Goal: Information Seeking & Learning: Understand process/instructions

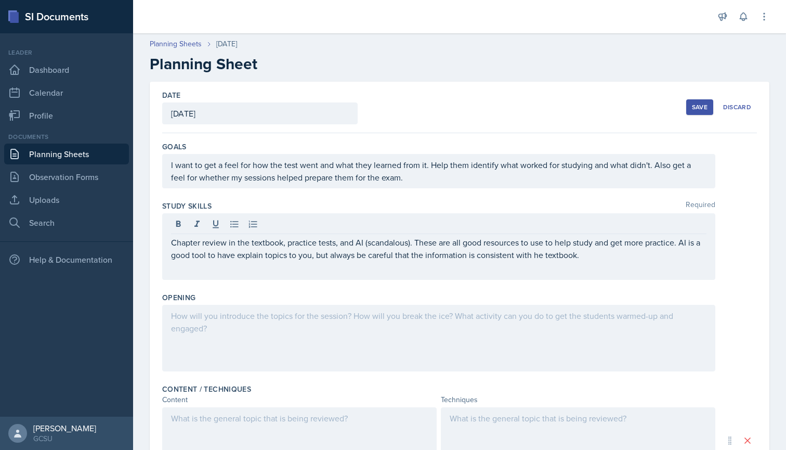
click at [374, 197] on div "Study Skills Required Chapter review in the textbook, practice tests, and AI (s…" at bounding box center [459, 241] width 595 height 91
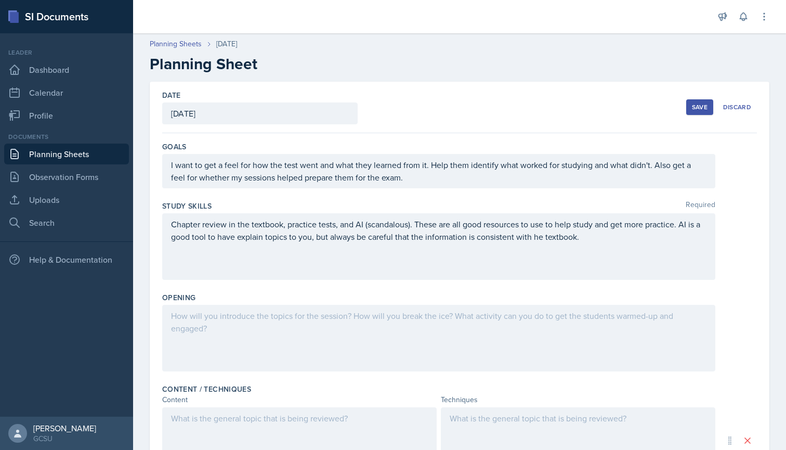
click at [585, 234] on div "Chapter review in the textbook, practice tests, and AI (scandalous). These are …" at bounding box center [438, 246] width 553 height 67
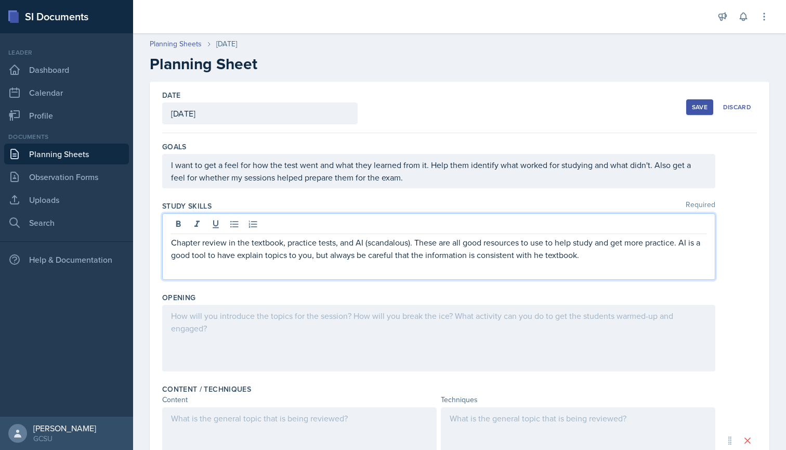
click at [588, 258] on p "Chapter review in the textbook, practice tests, and AI (scandalous). These are …" at bounding box center [438, 248] width 535 height 25
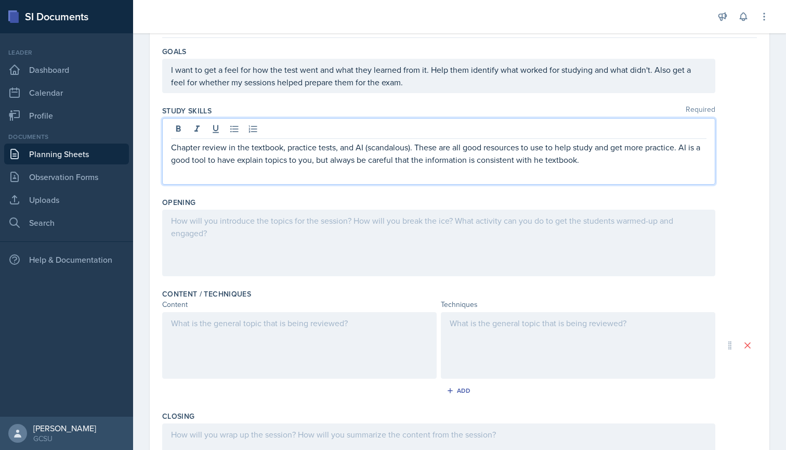
scroll to position [100, 0]
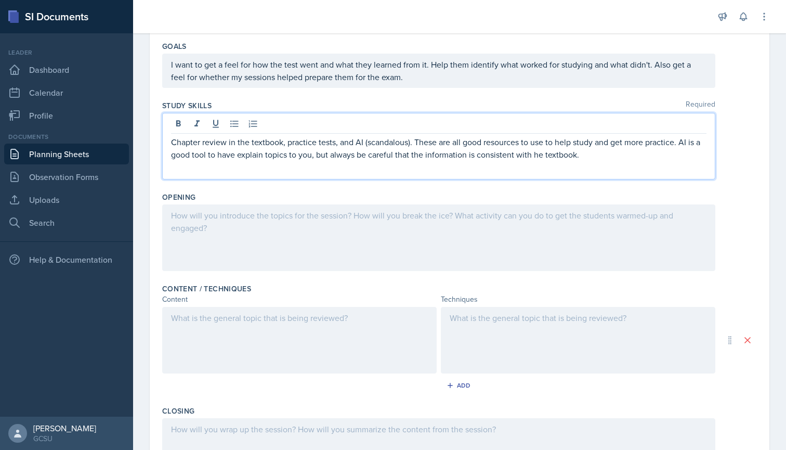
click at [519, 194] on div "Opening" at bounding box center [459, 197] width 595 height 10
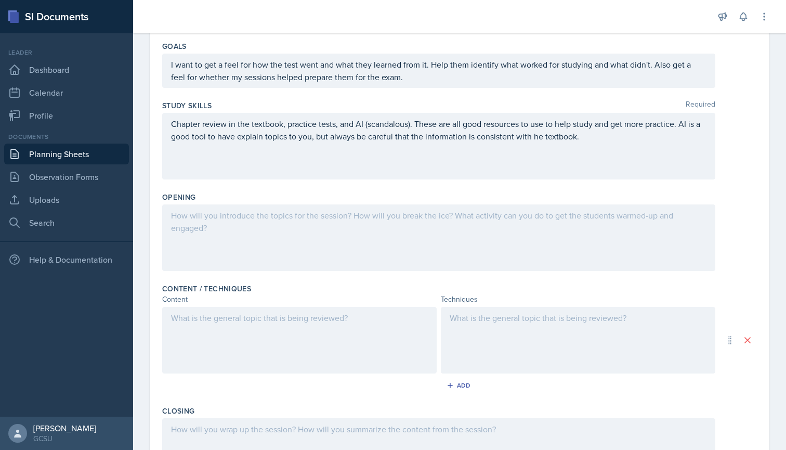
click at [591, 138] on p "Chapter review in the textbook, practice tests, and AI (scandalous). These are …" at bounding box center [438, 129] width 535 height 25
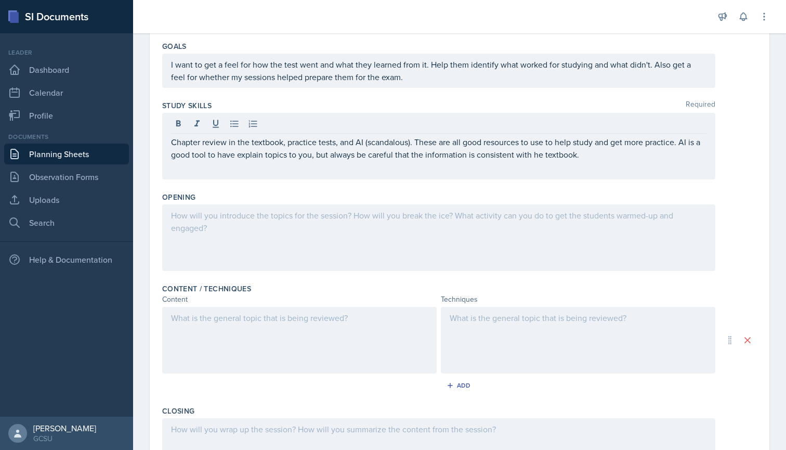
click at [523, 189] on div "Opening" at bounding box center [459, 233] width 595 height 91
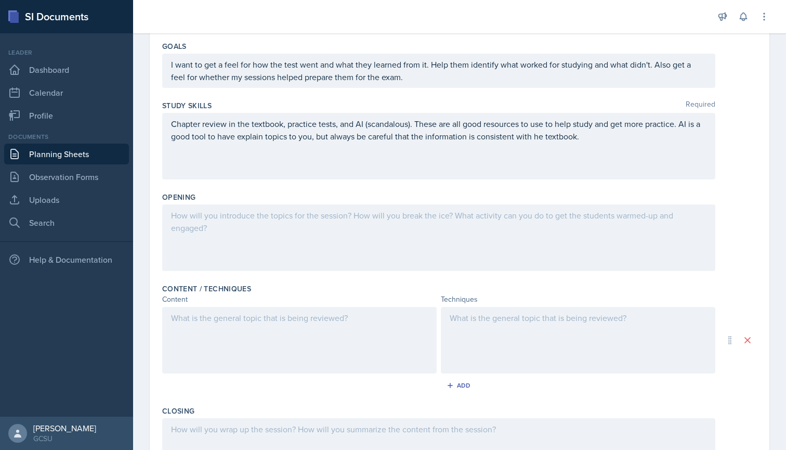
click at [208, 98] on div "Study Skills Required Chapter review in the textbook, practice tests, and AI (s…" at bounding box center [459, 141] width 595 height 91
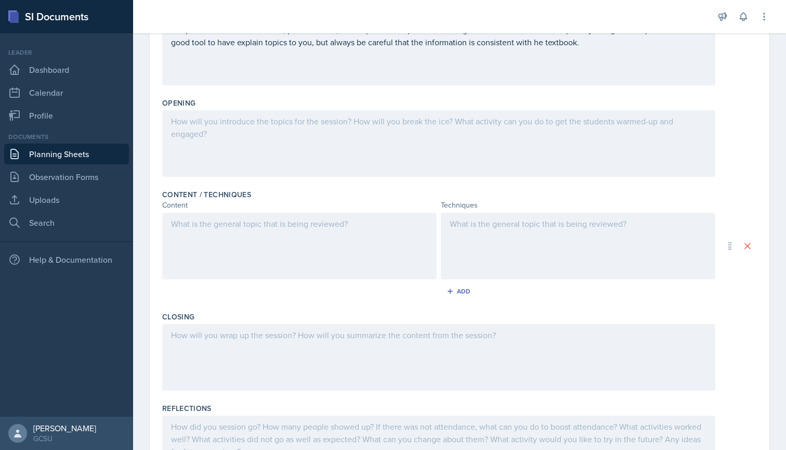
scroll to position [195, 0]
click at [614, 4] on div at bounding box center [422, 16] width 563 height 33
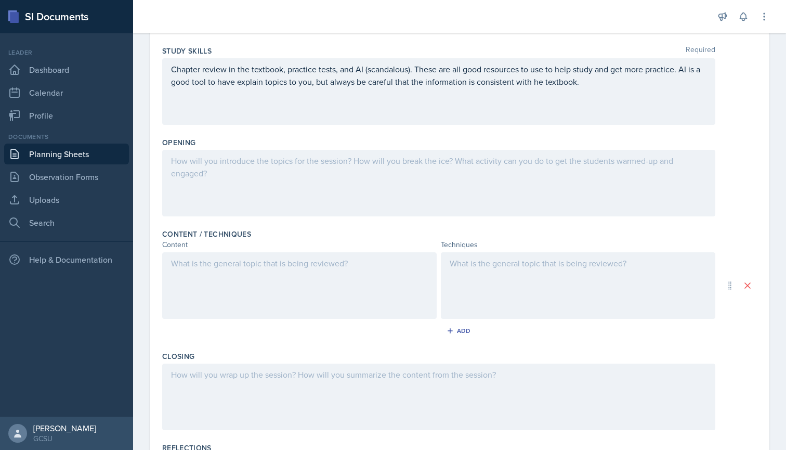
scroll to position [164, 0]
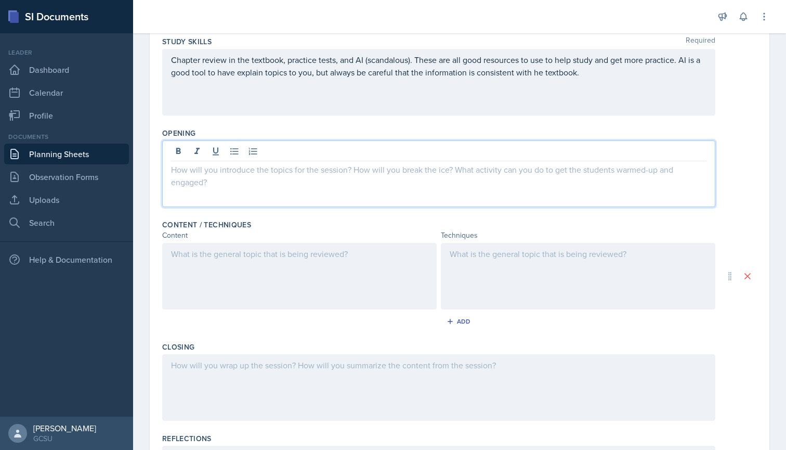
click at [411, 153] on div at bounding box center [438, 173] width 553 height 67
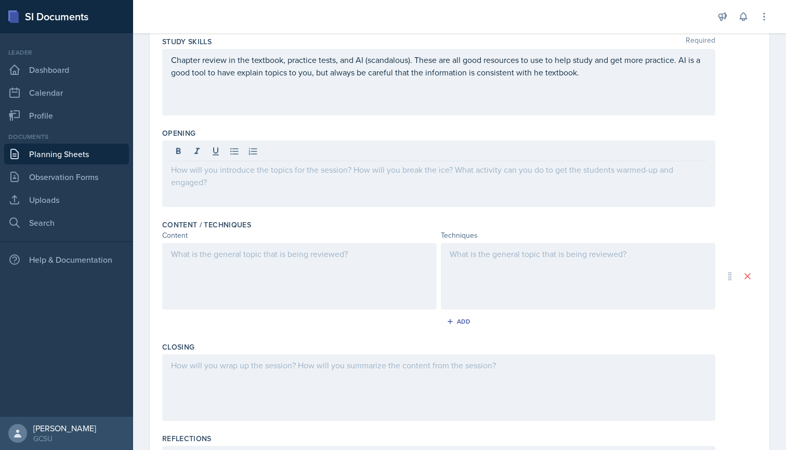
click at [306, 218] on div "Content / Techniques Content Techniques Add" at bounding box center [459, 276] width 595 height 122
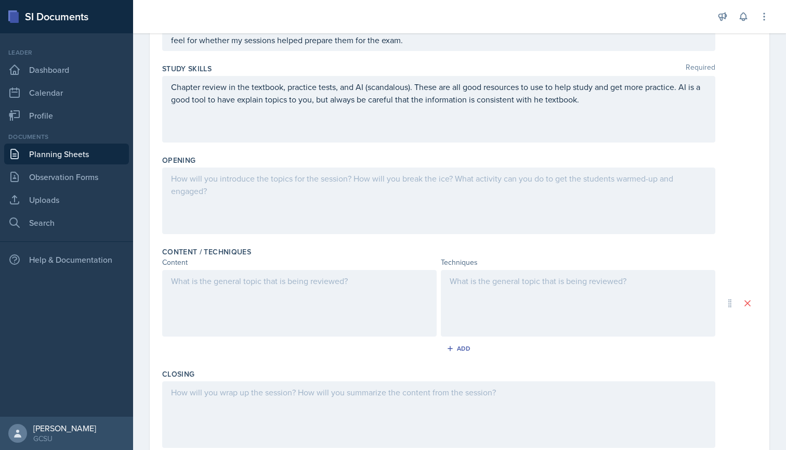
scroll to position [139, 0]
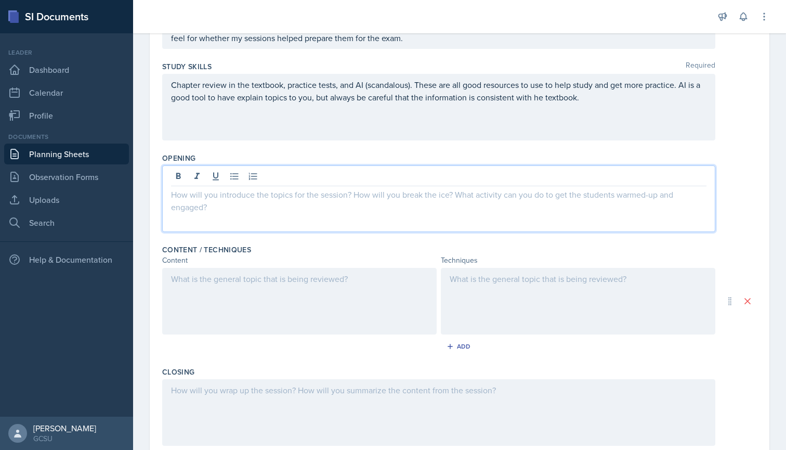
click at [209, 179] on div at bounding box center [438, 198] width 553 height 67
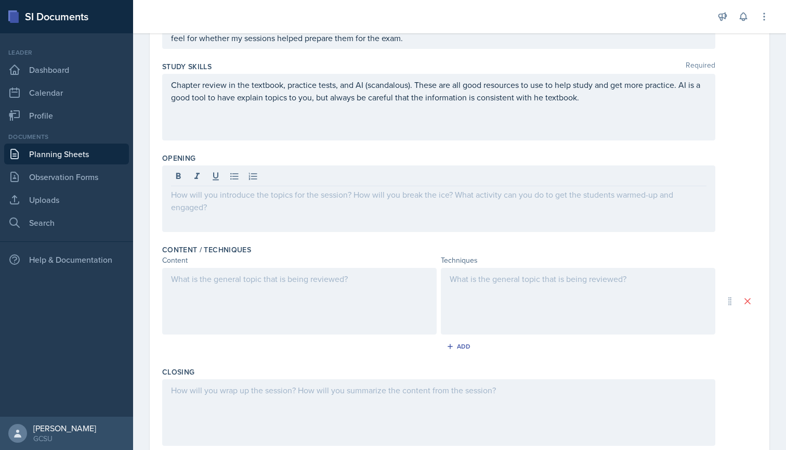
click at [281, 203] on div at bounding box center [438, 198] width 553 height 67
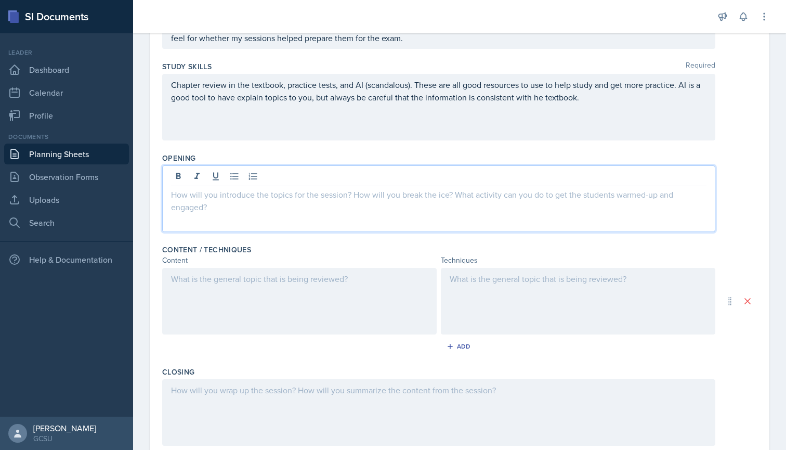
click at [260, 210] on div at bounding box center [438, 198] width 553 height 67
click at [547, 16] on div at bounding box center [422, 16] width 563 height 33
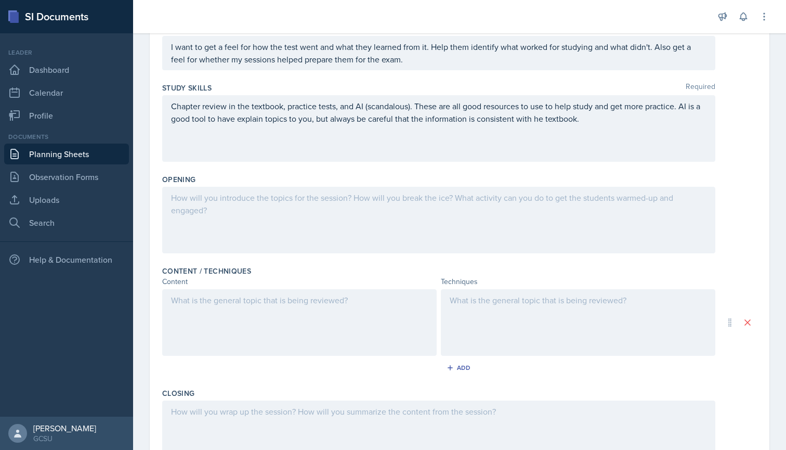
scroll to position [108, 0]
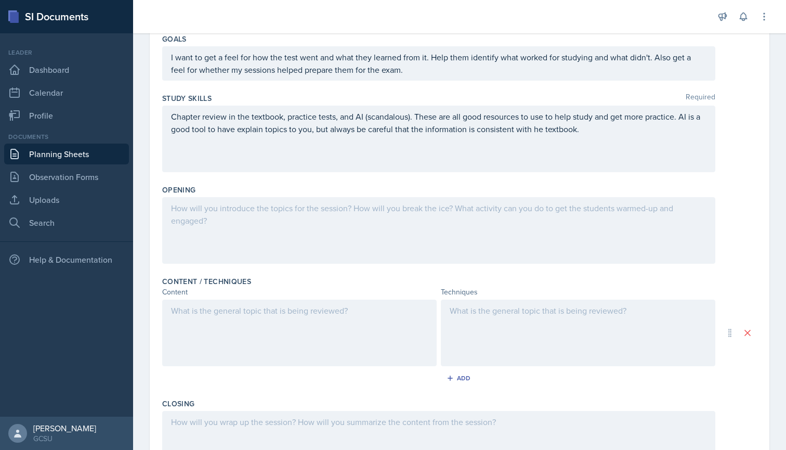
click at [285, 219] on div at bounding box center [438, 230] width 553 height 67
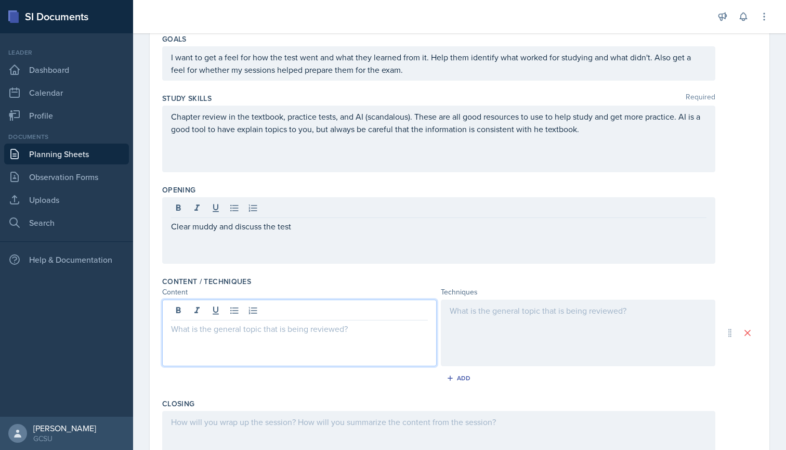
click at [246, 308] on div at bounding box center [299, 332] width 274 height 67
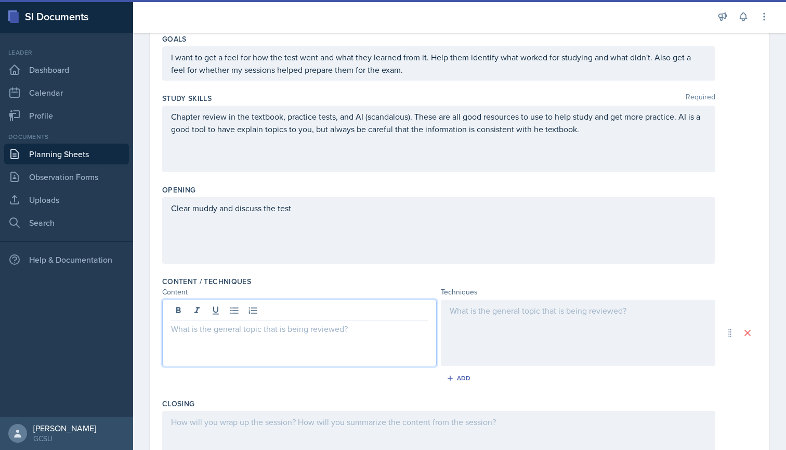
click at [219, 209] on div "Clear muddy and discuss the test" at bounding box center [438, 230] width 553 height 67
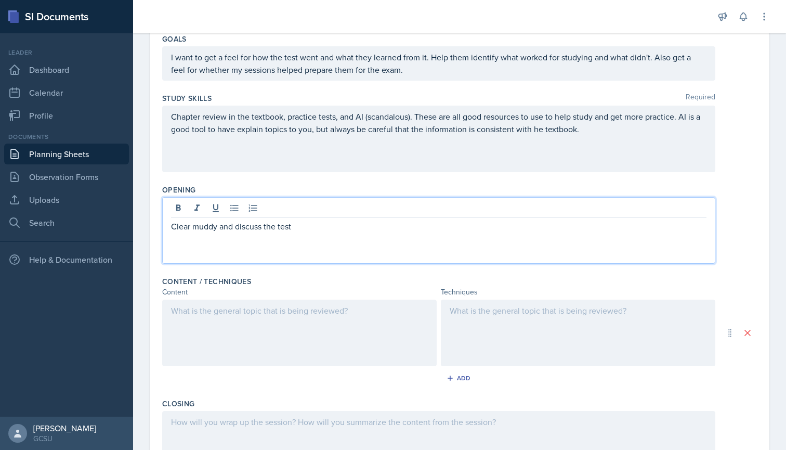
click at [219, 229] on p "Clear muddy and discuss the test" at bounding box center [438, 226] width 535 height 12
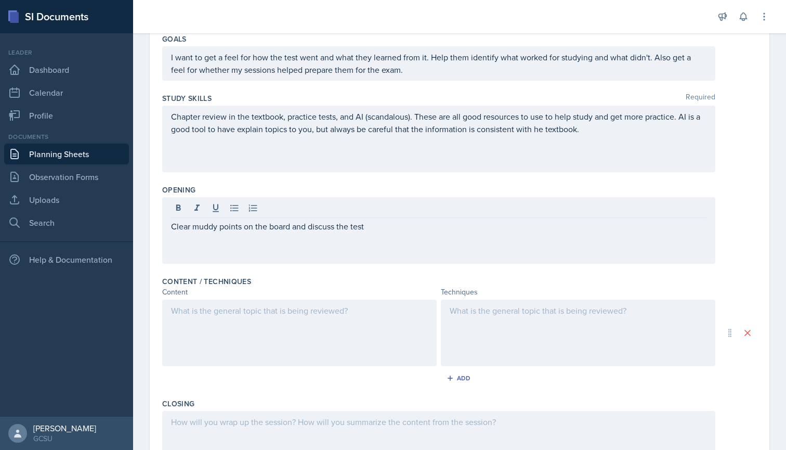
click at [249, 303] on div at bounding box center [299, 332] width 274 height 67
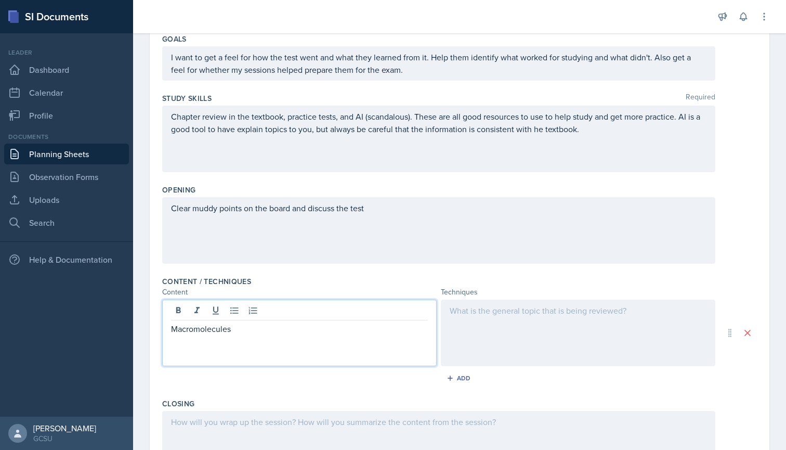
click at [510, 326] on div at bounding box center [578, 332] width 274 height 67
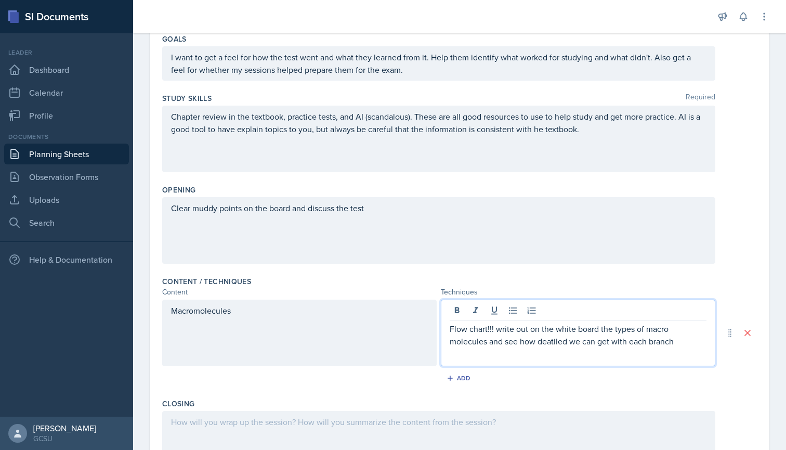
click at [423, 286] on div "Content / Techniques" at bounding box center [459, 281] width 595 height 10
